Goal: Task Accomplishment & Management: Manage account settings

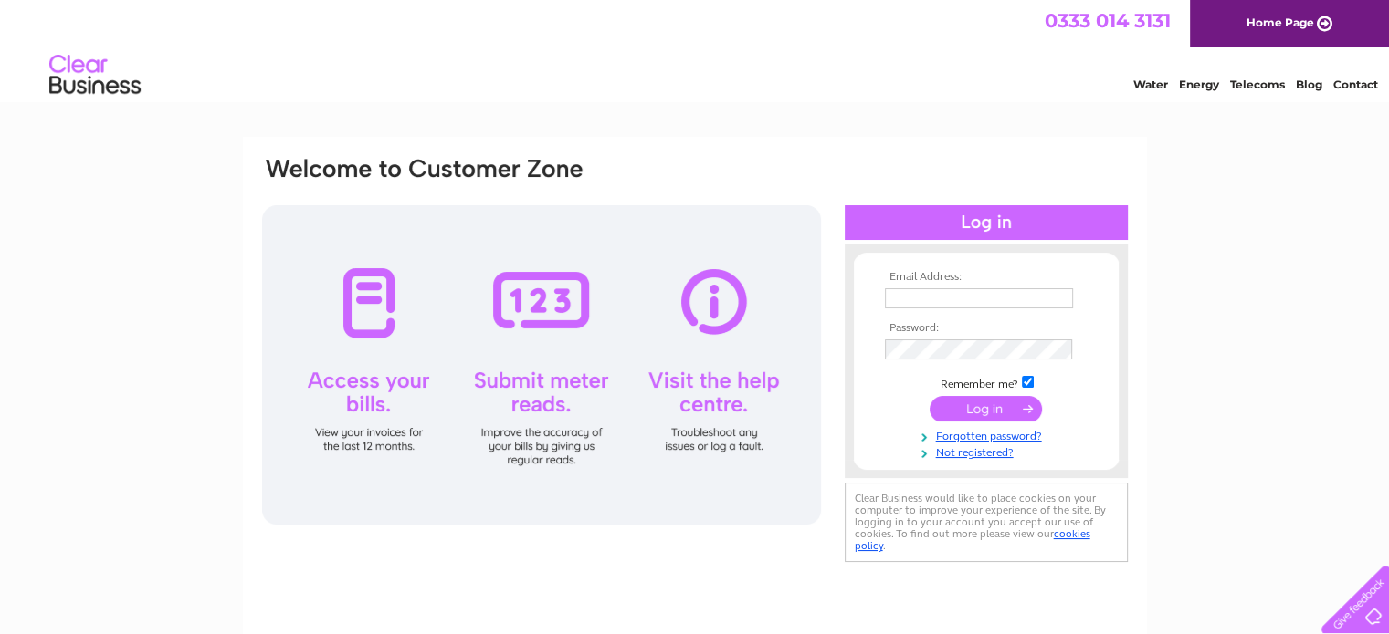
type input "wendy@mooresofburbage.com"
click at [366, 386] on div at bounding box center [541, 365] width 559 height 320
drag, startPoint x: 980, startPoint y: 409, endPoint x: 964, endPoint y: 410, distance: 16.5
click at [980, 409] on input "submit" at bounding box center [985, 409] width 112 height 26
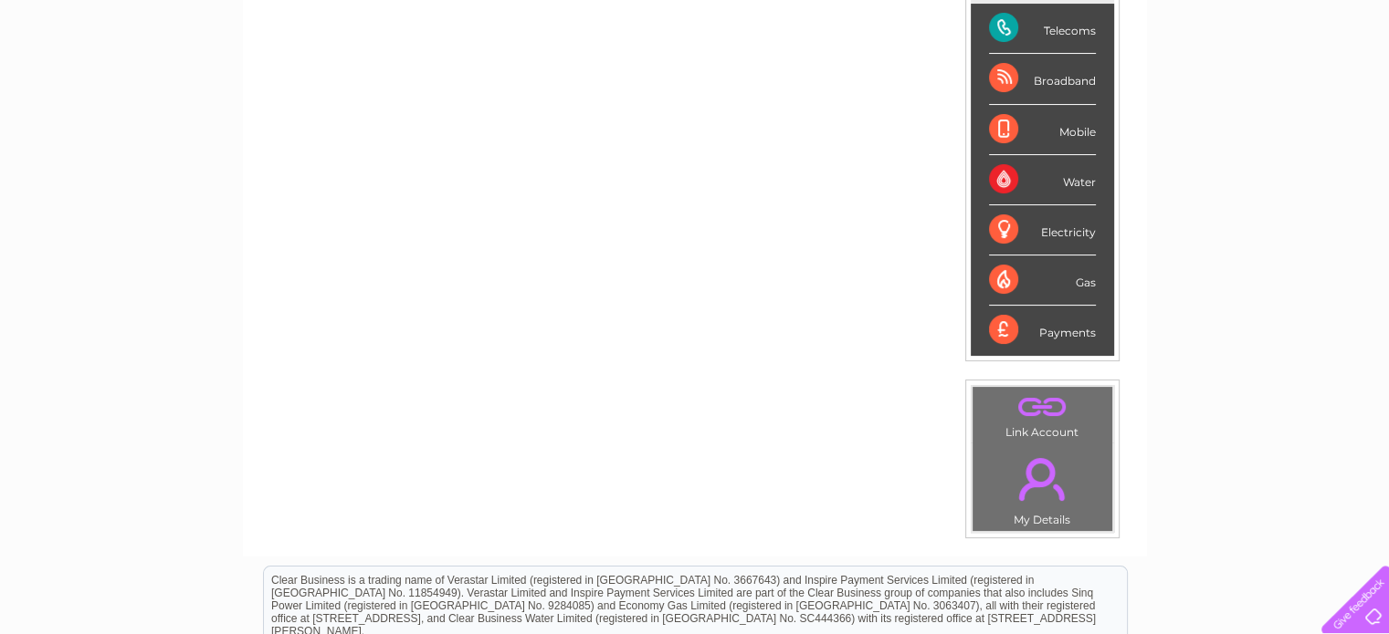
scroll to position [183, 0]
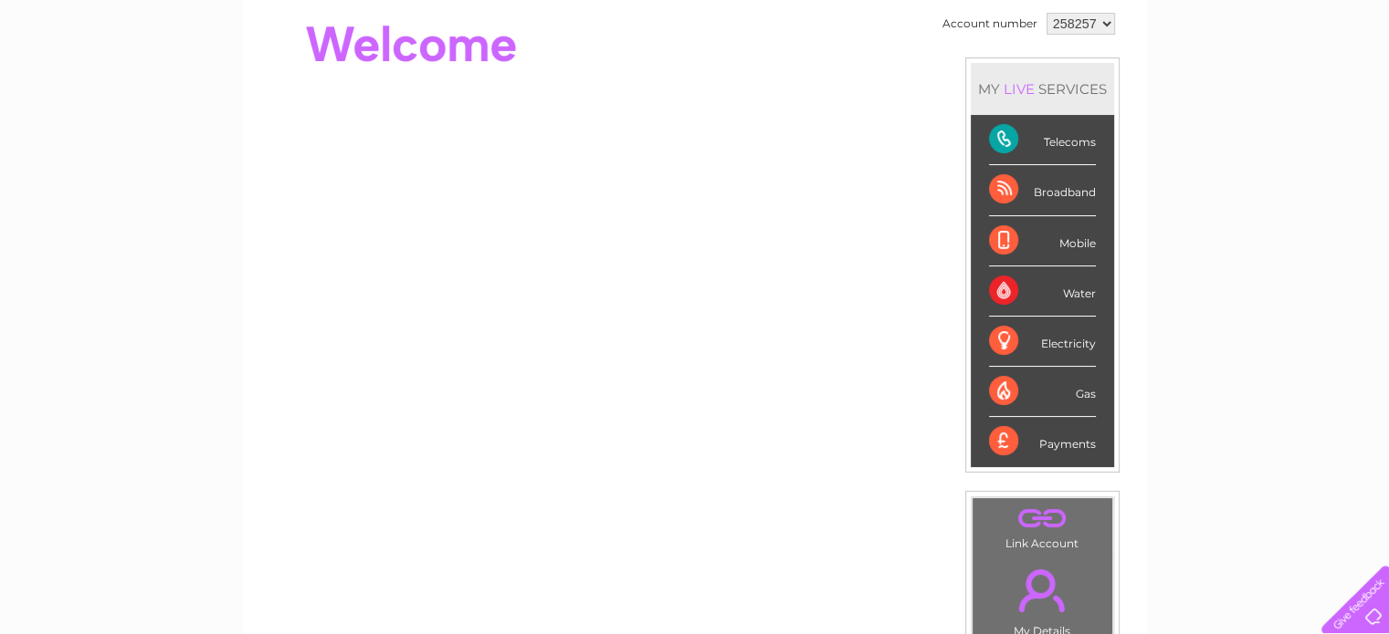
click at [1055, 242] on div "Mobile" at bounding box center [1042, 241] width 107 height 50
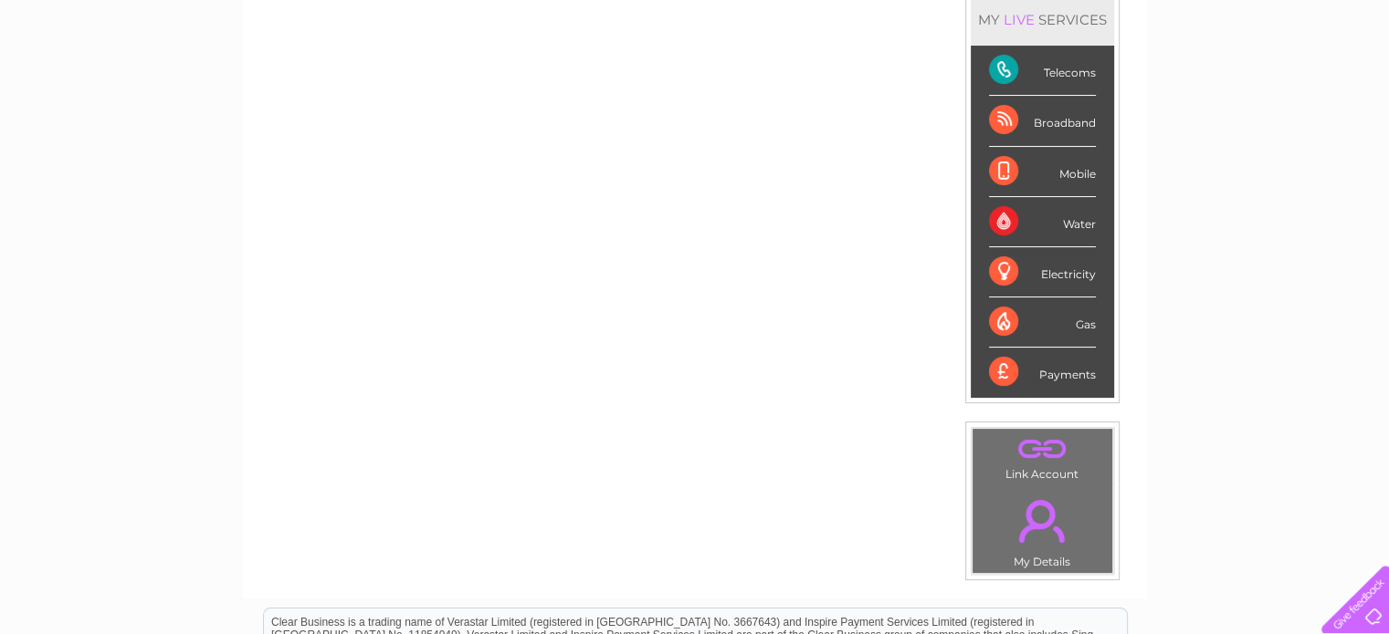
scroll to position [0, 0]
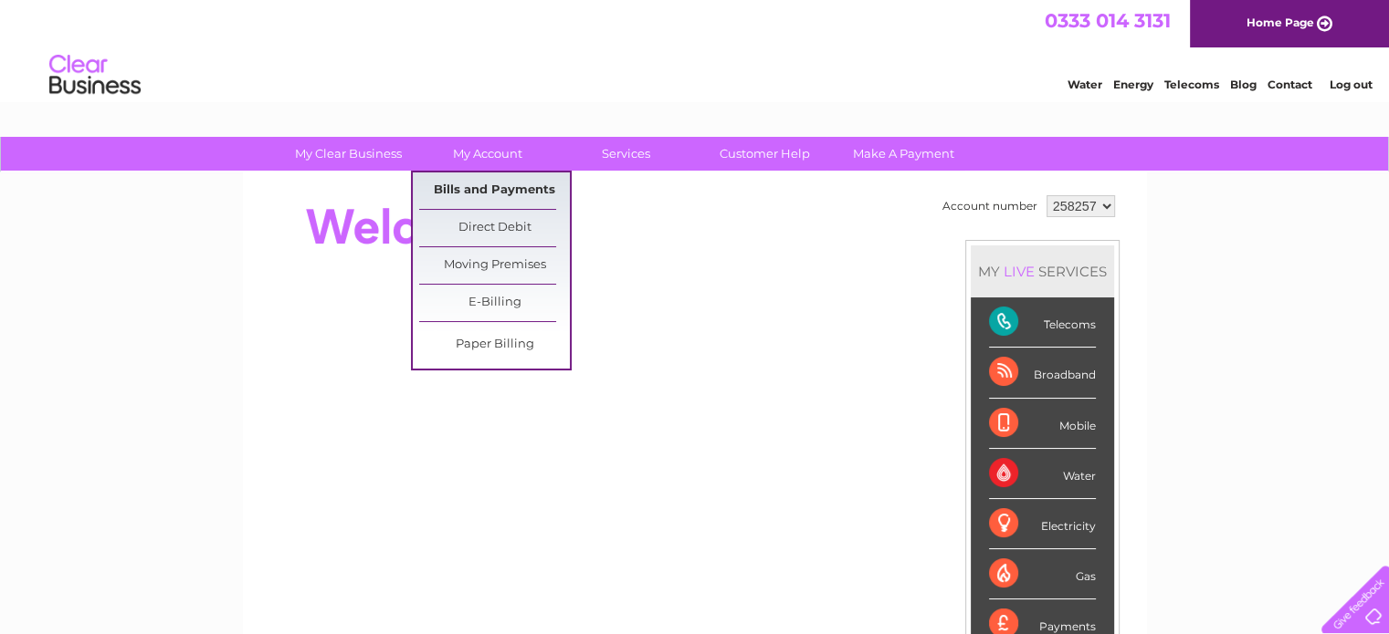
click at [480, 185] on link "Bills and Payments" at bounding box center [494, 191] width 151 height 37
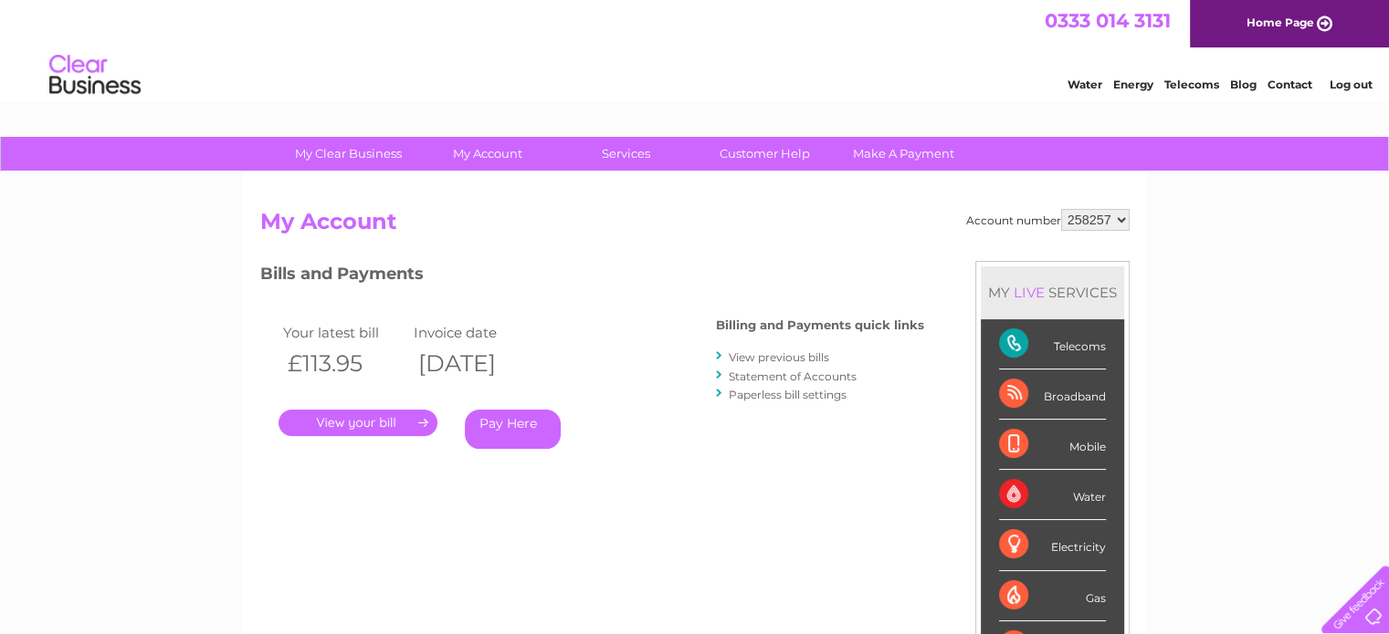
click at [368, 422] on link "." at bounding box center [357, 423] width 159 height 26
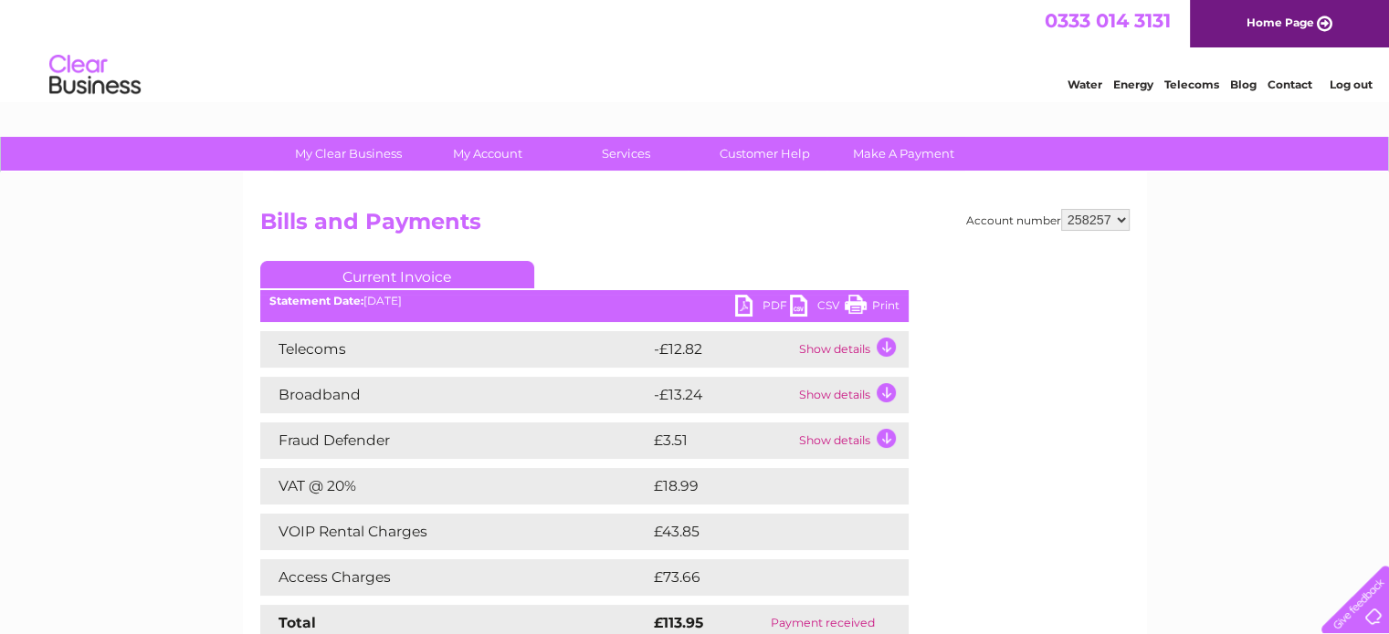
click at [859, 309] on link "Print" at bounding box center [871, 308] width 55 height 26
click at [743, 304] on link "PDF" at bounding box center [762, 308] width 55 height 26
